Goal: Information Seeking & Learning: Check status

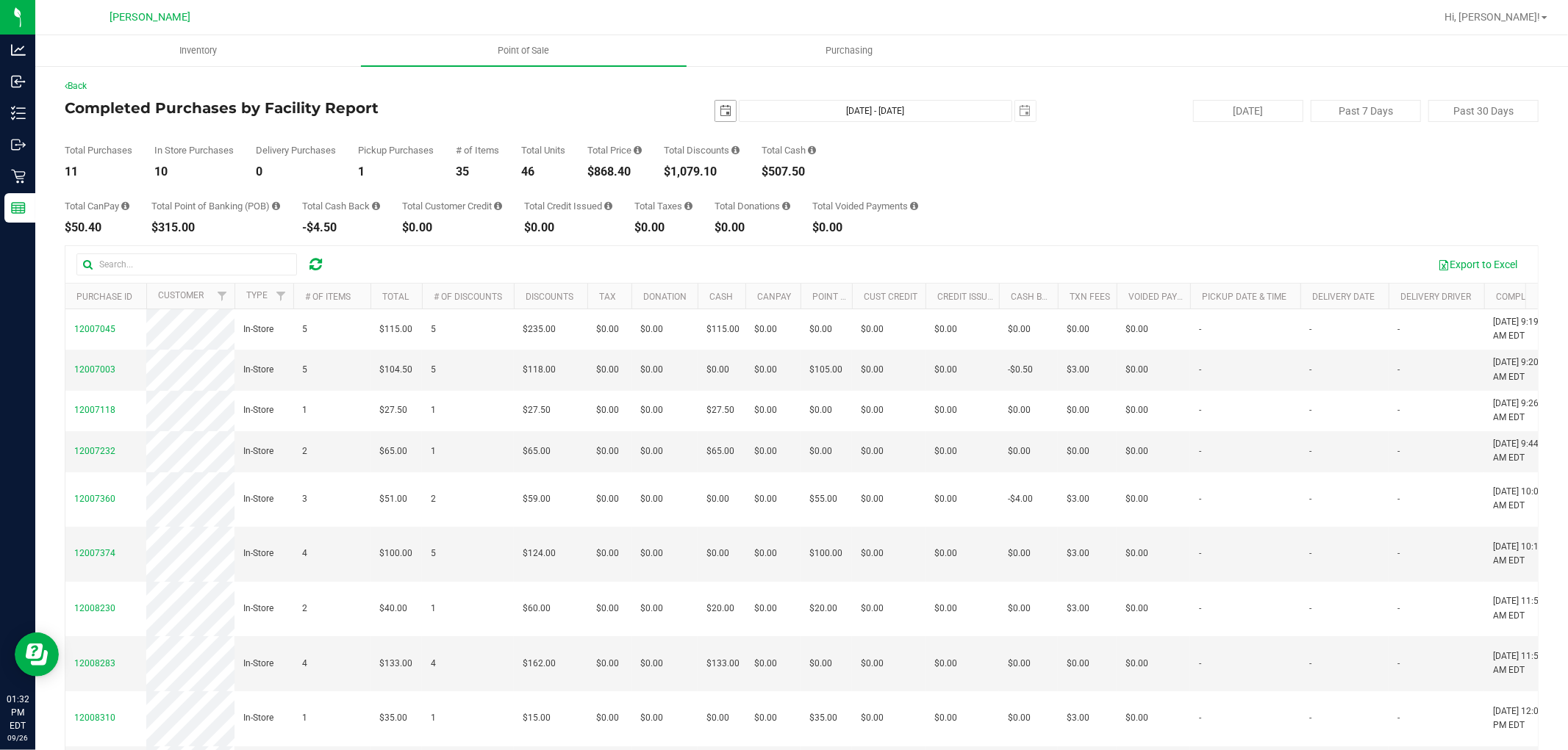
click at [720, 105] on span "select" at bounding box center [725, 111] width 12 height 12
click at [744, 254] on link "22" at bounding box center [741, 260] width 21 height 23
type input "[DATE]"
click at [1020, 109] on span "select" at bounding box center [1026, 111] width 12 height 12
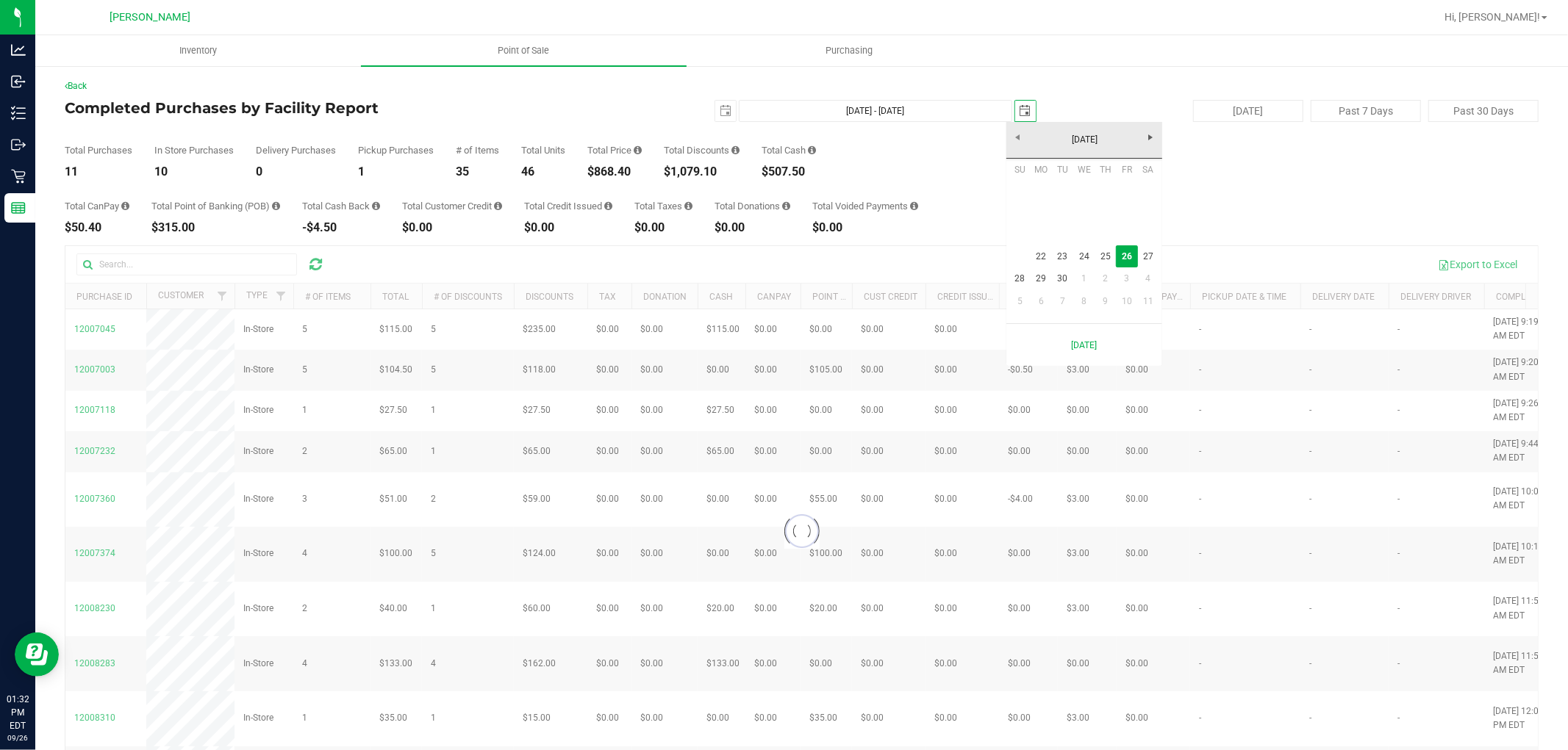
scroll to position [0, 37]
click at [1101, 245] on link "25" at bounding box center [1105, 256] width 21 height 23
type input "[DATE] - [DATE]"
type input "[DATE]"
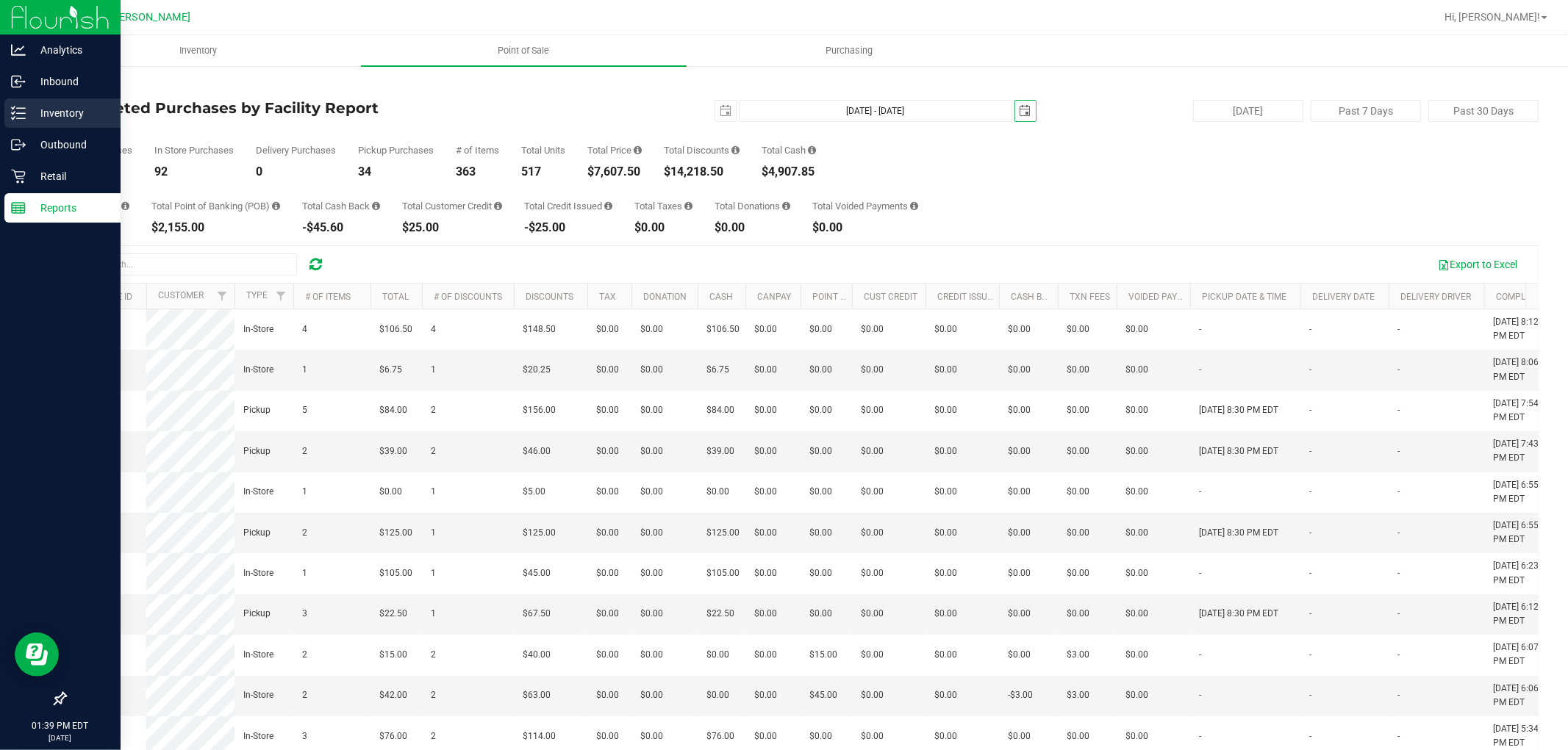
click at [23, 109] on icon at bounding box center [18, 112] width 15 height 15
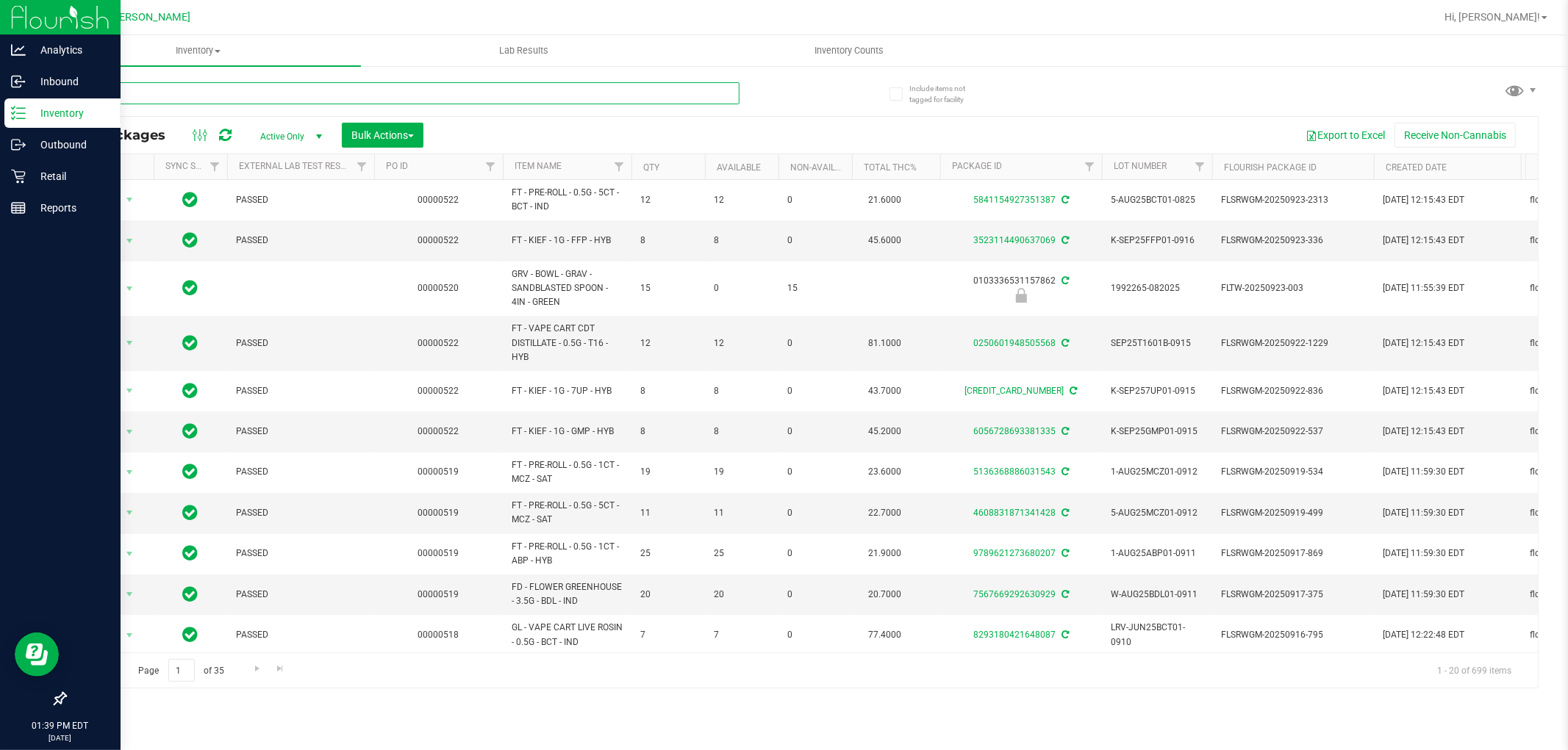
click at [226, 92] on input "text" at bounding box center [402, 93] width 675 height 22
click at [481, 94] on input "text" at bounding box center [402, 93] width 675 height 22
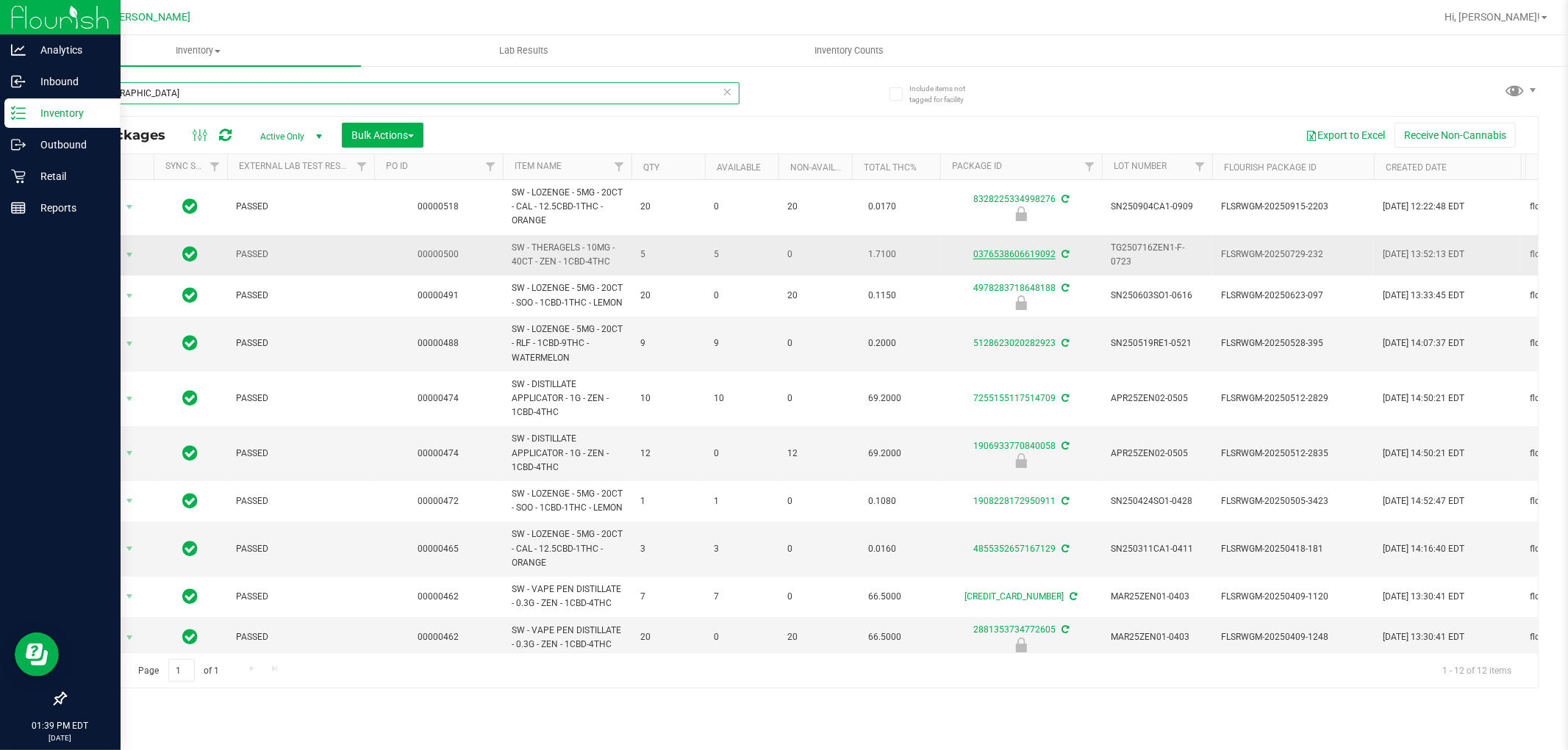
type input "[DEMOGRAPHIC_DATA]"
click at [1010, 259] on link "0376538606619092" at bounding box center [1014, 254] width 82 height 10
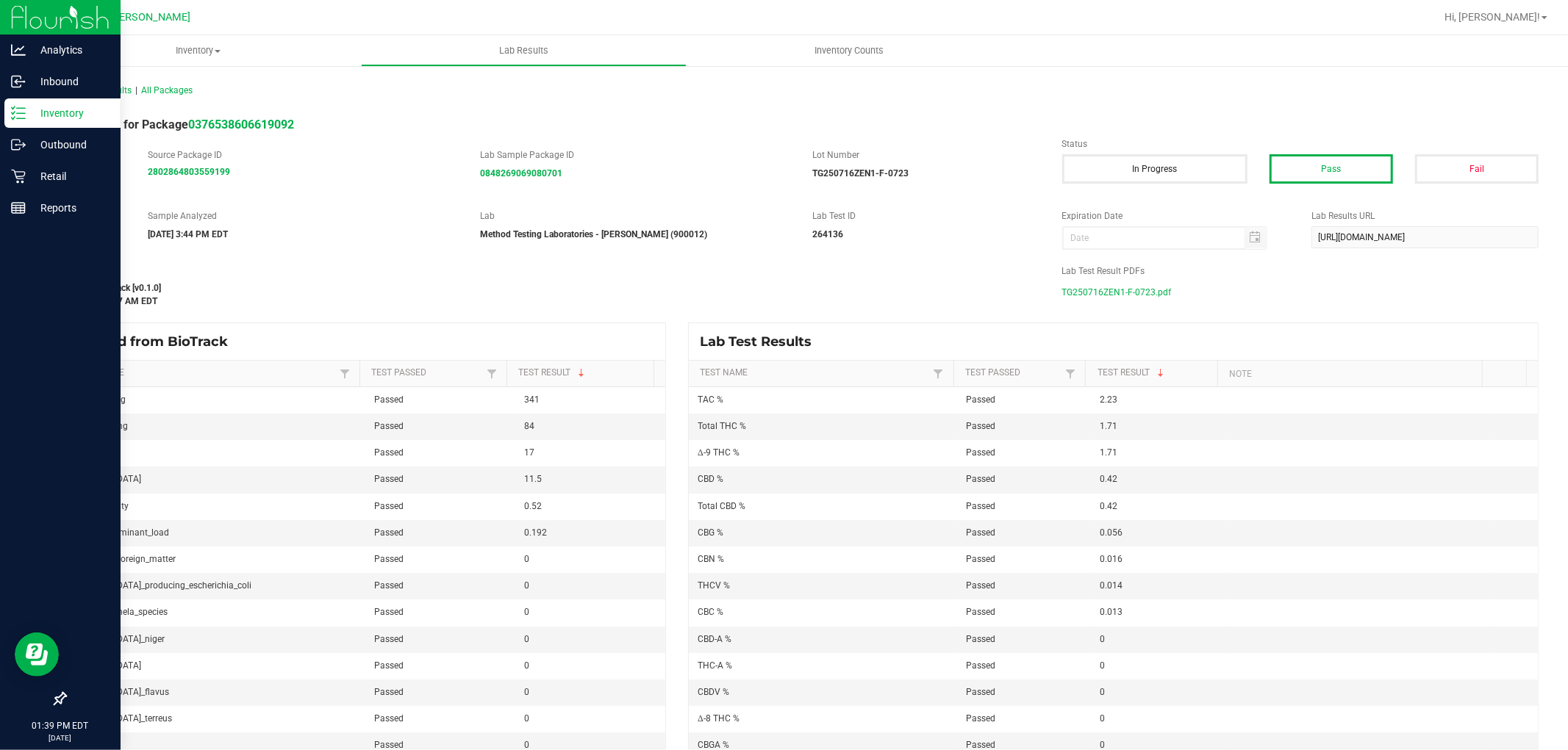
click at [1116, 295] on span "TG250716ZEN1-F-0723.pdf" at bounding box center [1117, 292] width 109 height 22
